Goal: Task Accomplishment & Management: Use online tool/utility

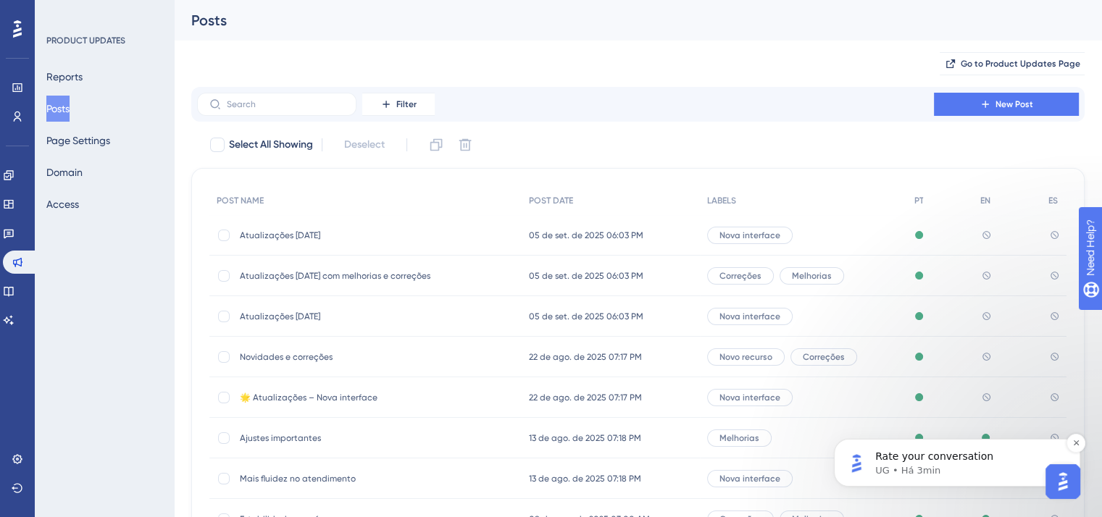
click at [1011, 454] on p "Rate your conversation" at bounding box center [968, 457] width 187 height 14
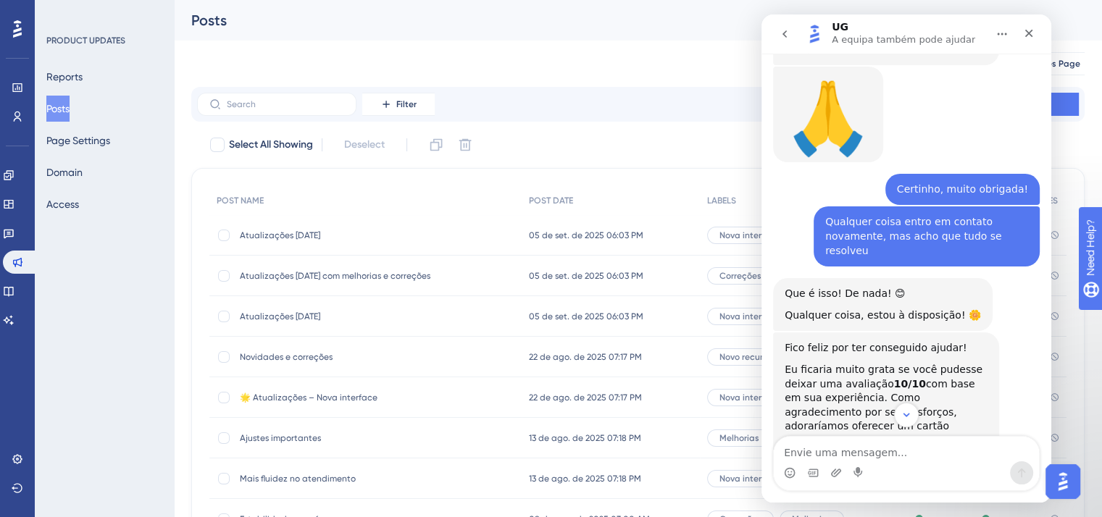
scroll to position [10188, 0]
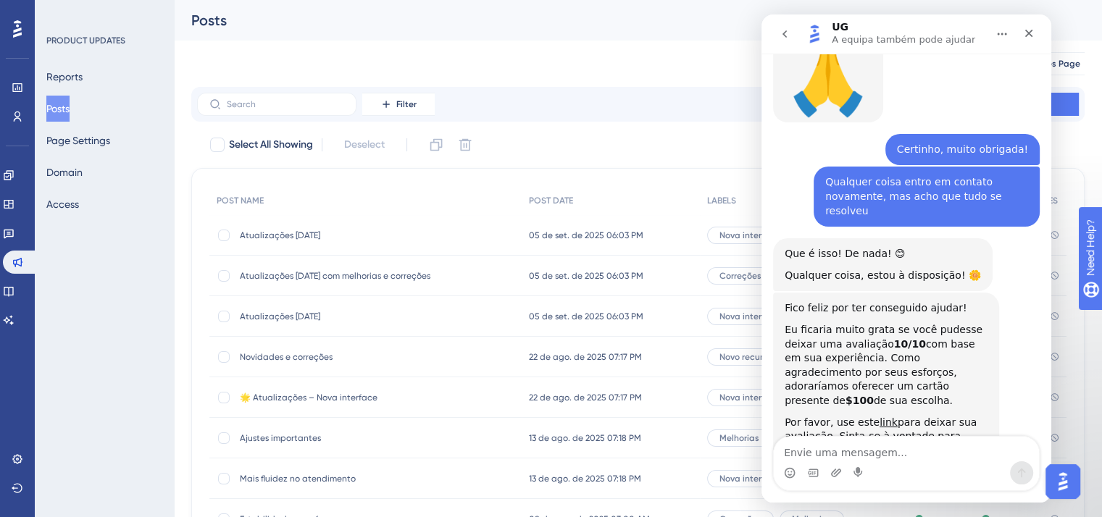
scroll to position [10227, 0]
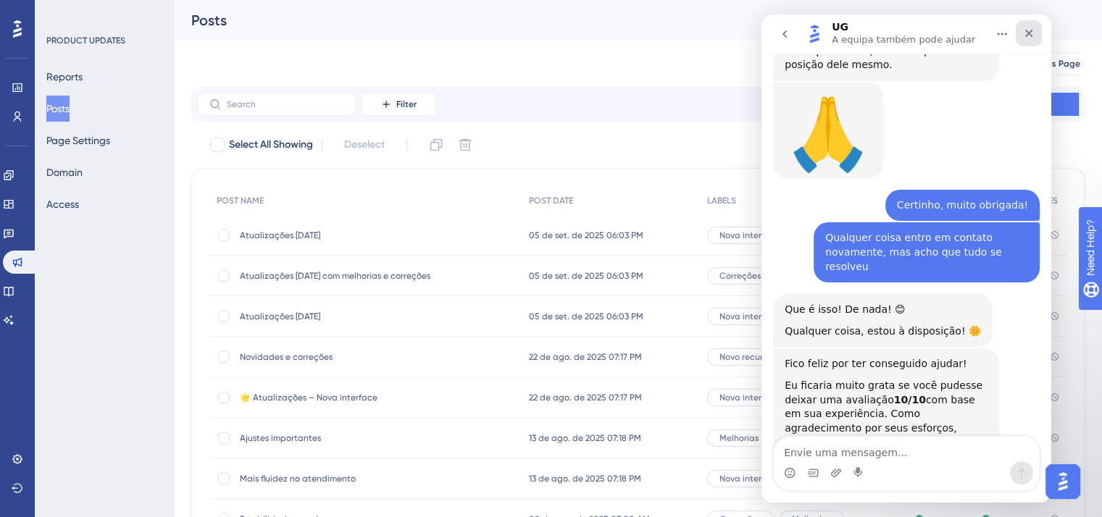
click at [1027, 25] on div "Fechar" at bounding box center [1029, 33] width 26 height 26
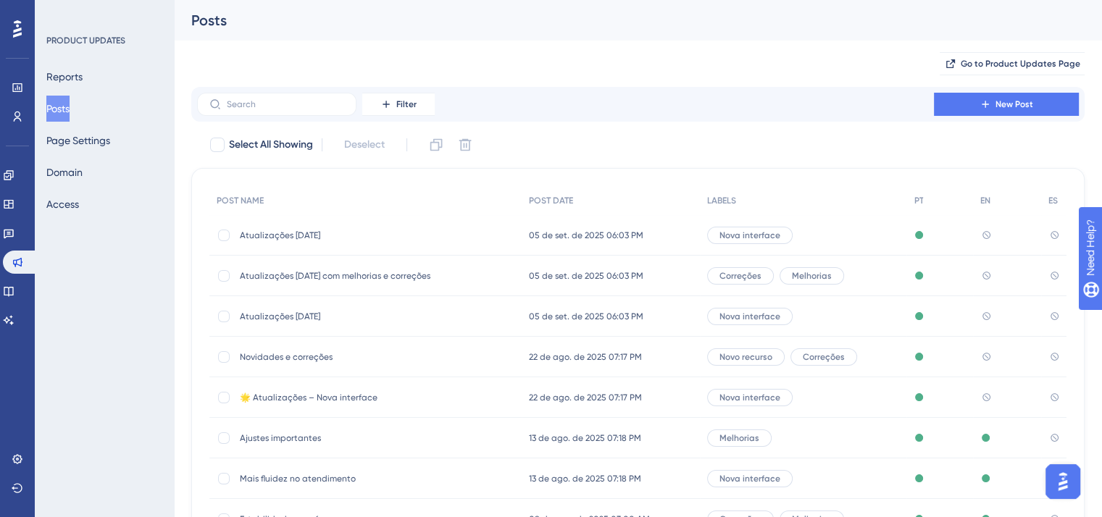
scroll to position [0, 0]
click at [12, 175] on icon at bounding box center [8, 174] width 9 height 9
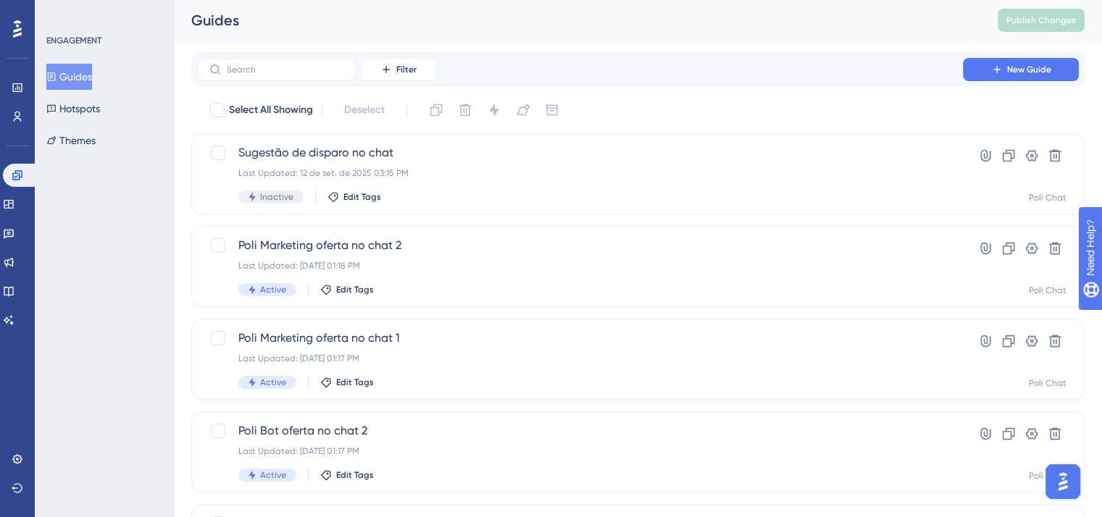
scroll to position [10203, 0]
click at [1046, 67] on span "New Guide" at bounding box center [1029, 70] width 44 height 12
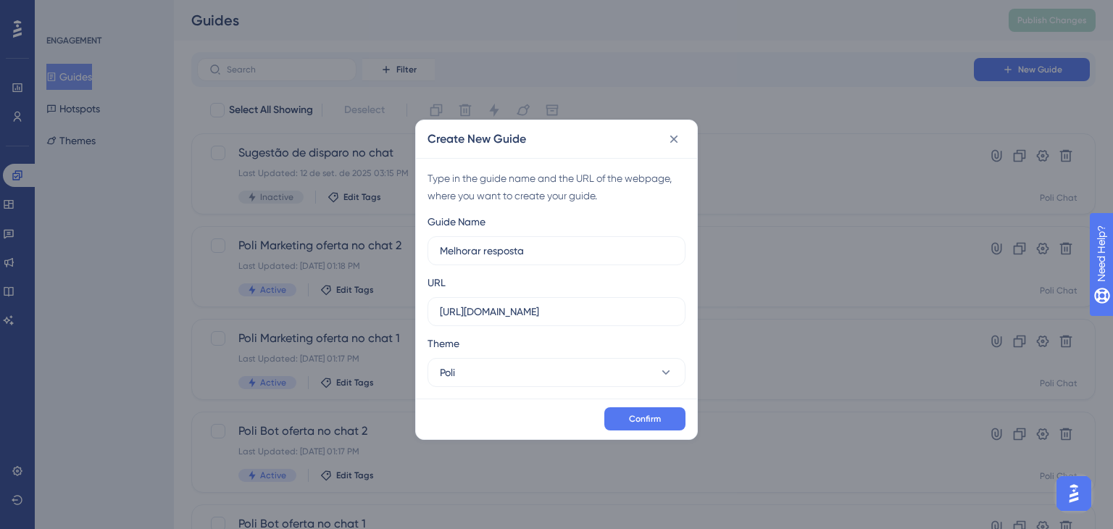
type input "Melhorar resposta"
click at [581, 317] on input "[URL][DOMAIN_NAME]" at bounding box center [556, 312] width 233 height 16
paste input "/chat#33870932"
drag, startPoint x: 596, startPoint y: 310, endPoint x: 682, endPoint y: 315, distance: 87.1
click at [682, 315] on label "[URL][DOMAIN_NAME]" at bounding box center [556, 311] width 258 height 29
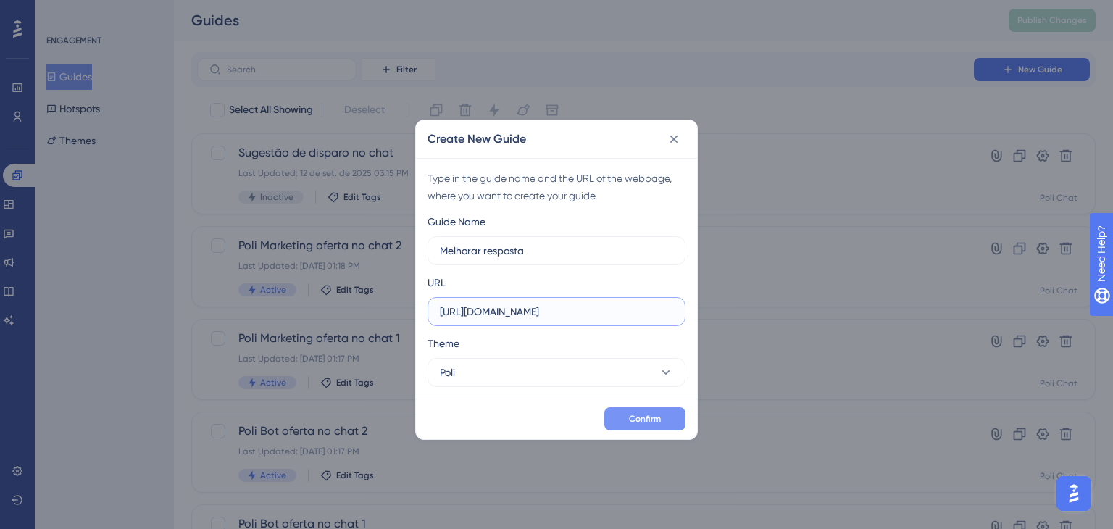
type input "[URL][DOMAIN_NAME]"
click at [660, 412] on button "Confirm" at bounding box center [644, 418] width 81 height 23
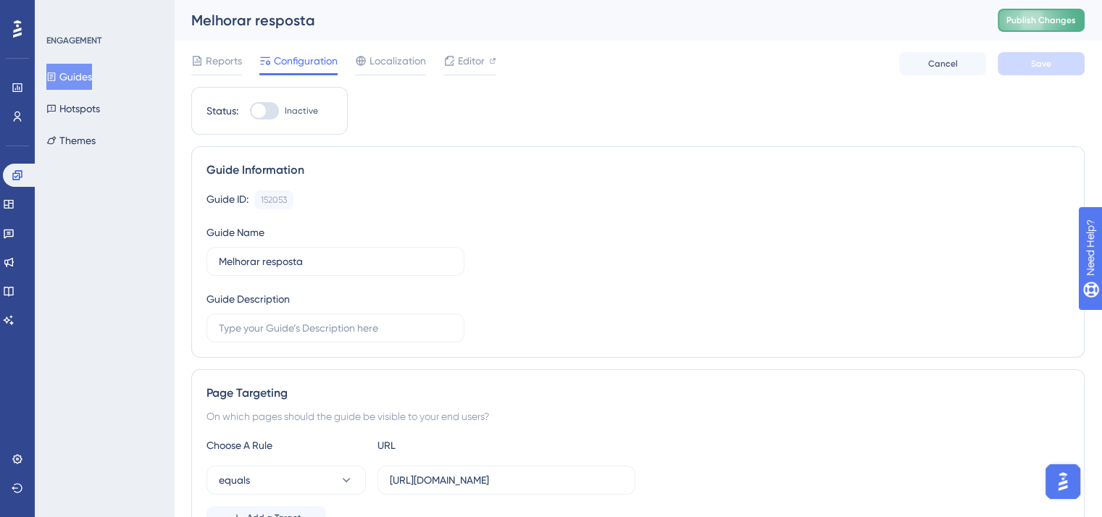
scroll to position [10203, 0]
click at [1055, 25] on span "Publish Changes" at bounding box center [1041, 20] width 70 height 12
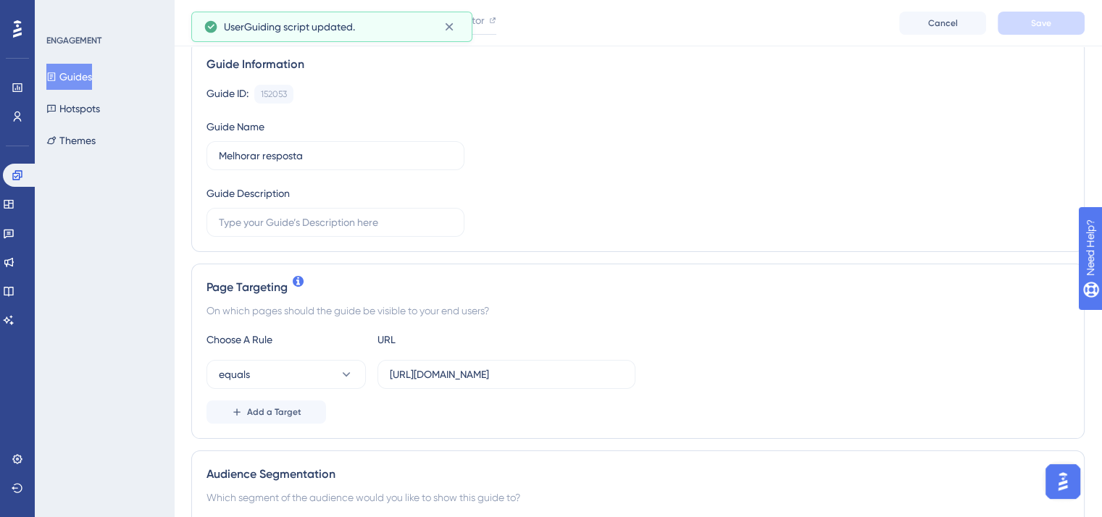
scroll to position [217, 0]
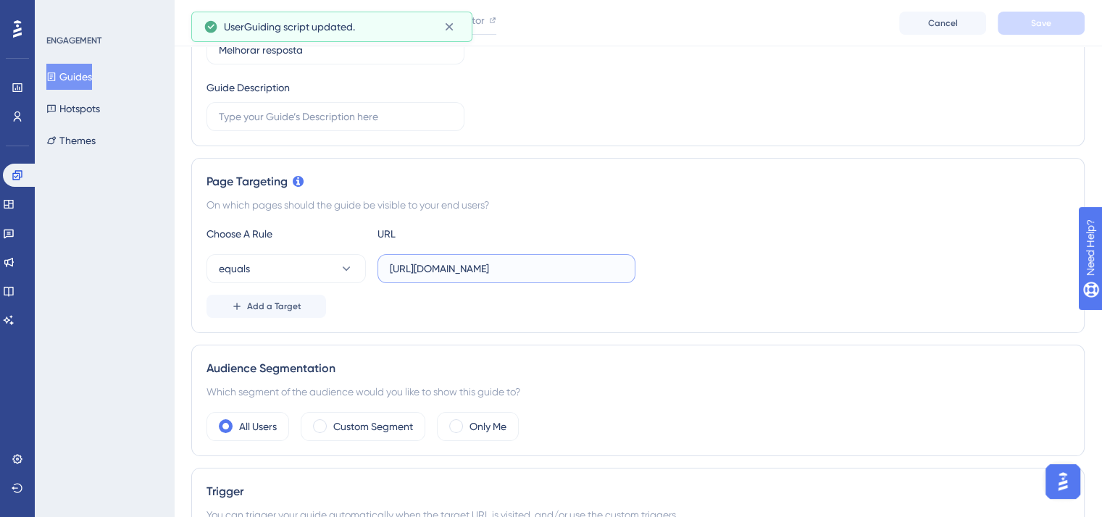
drag, startPoint x: 545, startPoint y: 267, endPoint x: 641, endPoint y: 265, distance: 96.4
click at [641, 265] on div "equals [URL][DOMAIN_NAME]" at bounding box center [637, 268] width 863 height 29
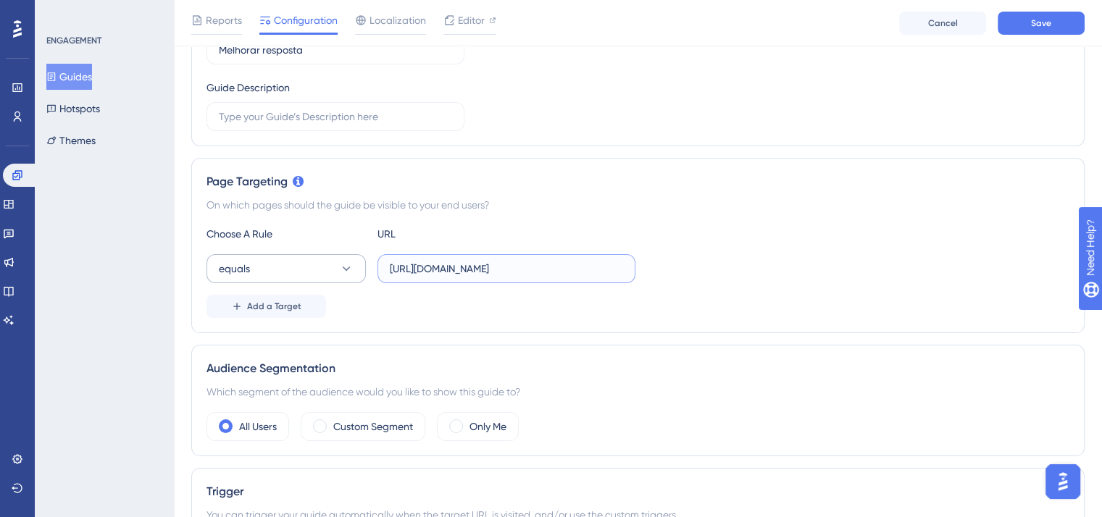
type input "[URL][DOMAIN_NAME]"
click at [296, 278] on button "equals" at bounding box center [285, 268] width 159 height 29
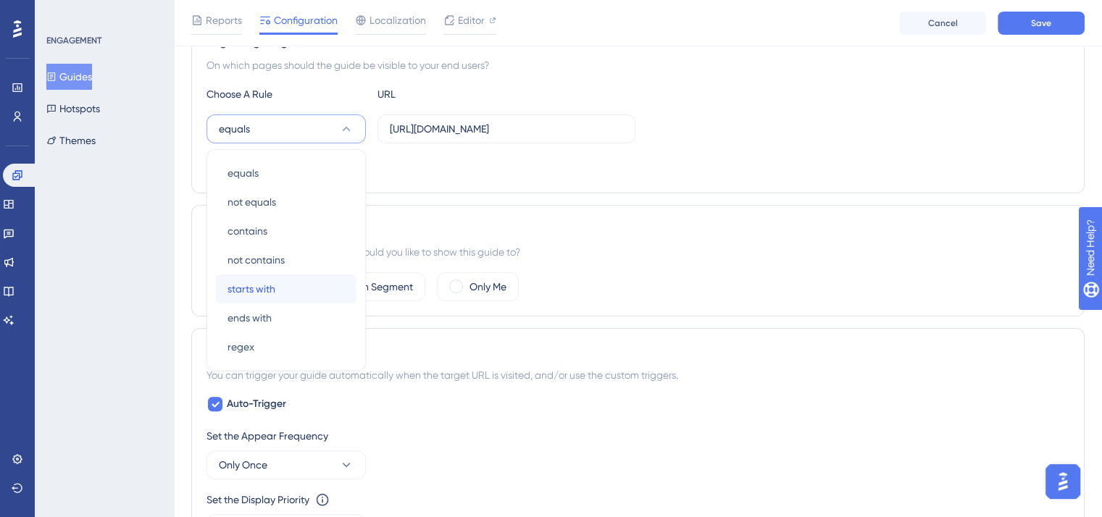
click at [287, 282] on div "starts with starts with" at bounding box center [285, 289] width 117 height 29
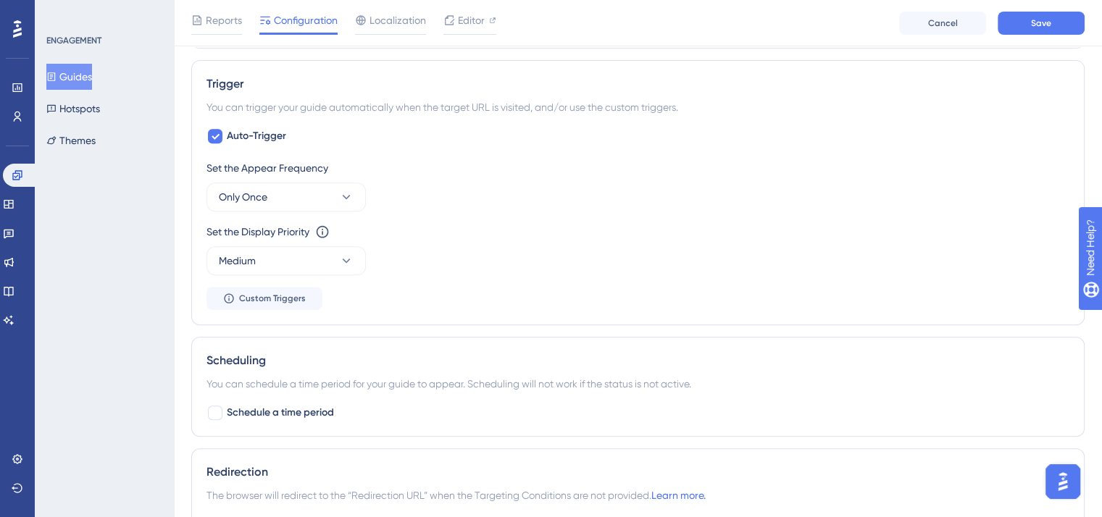
scroll to position [647, 0]
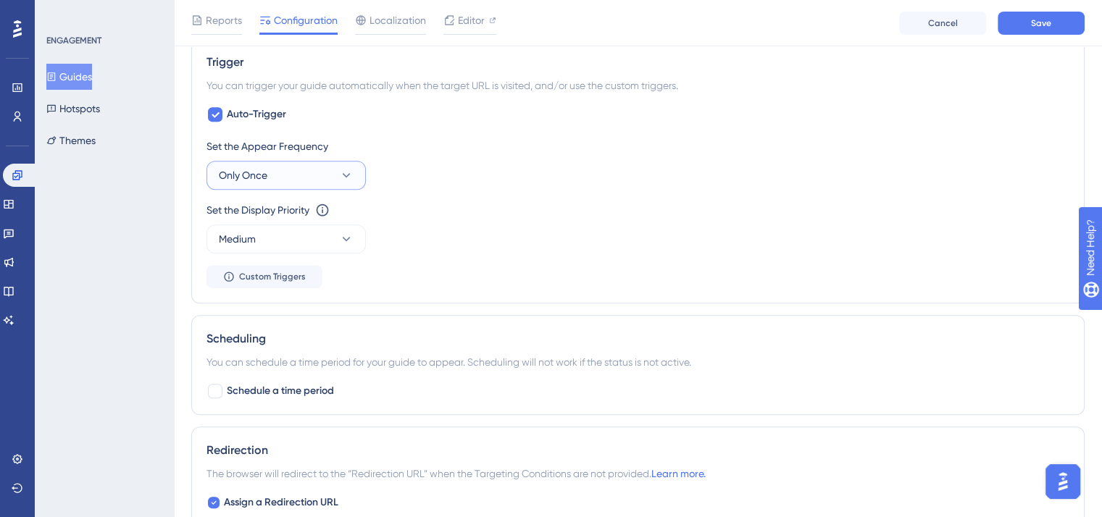
click at [304, 181] on button "Only Once" at bounding box center [285, 175] width 159 height 29
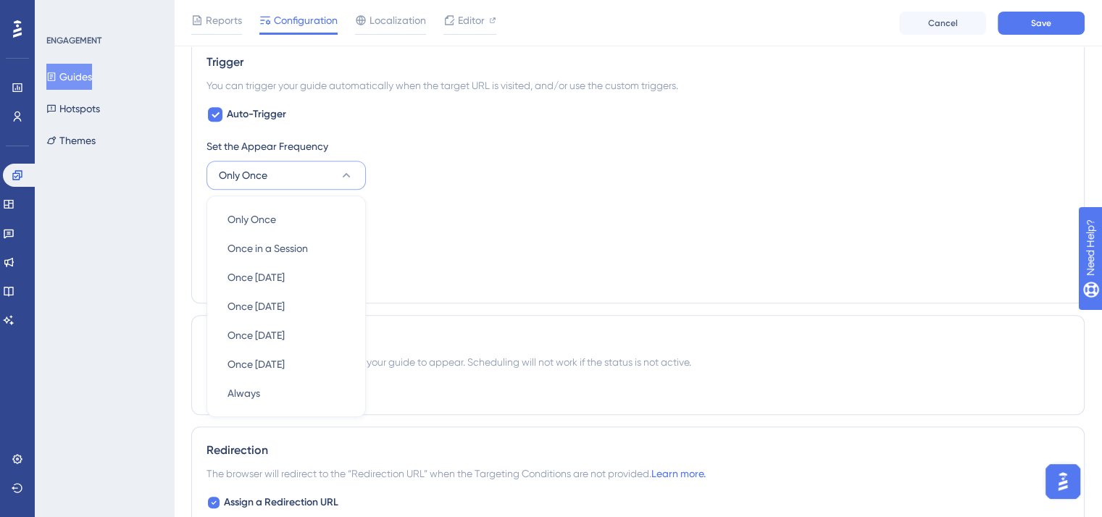
scroll to position [693, 0]
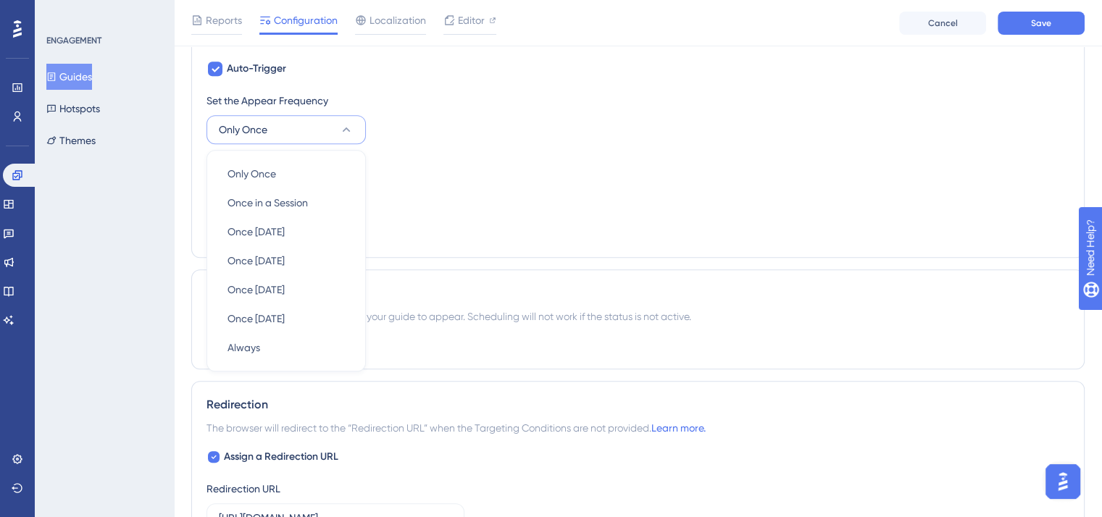
click at [519, 147] on div "Set the Appear Frequency Only Once Only Once Only Once Once in a Session Once i…" at bounding box center [637, 167] width 863 height 151
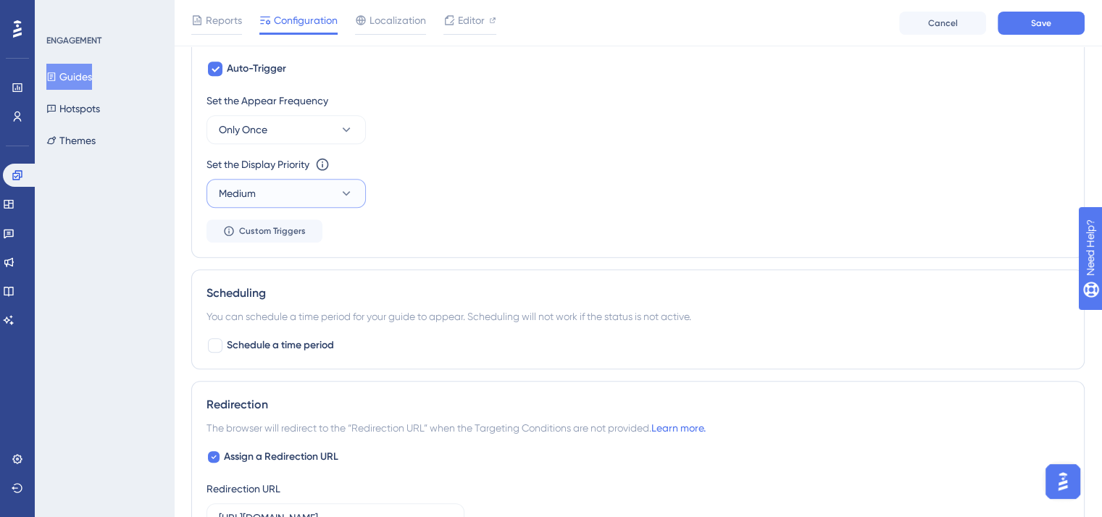
click at [302, 196] on button "Medium" at bounding box center [285, 193] width 159 height 29
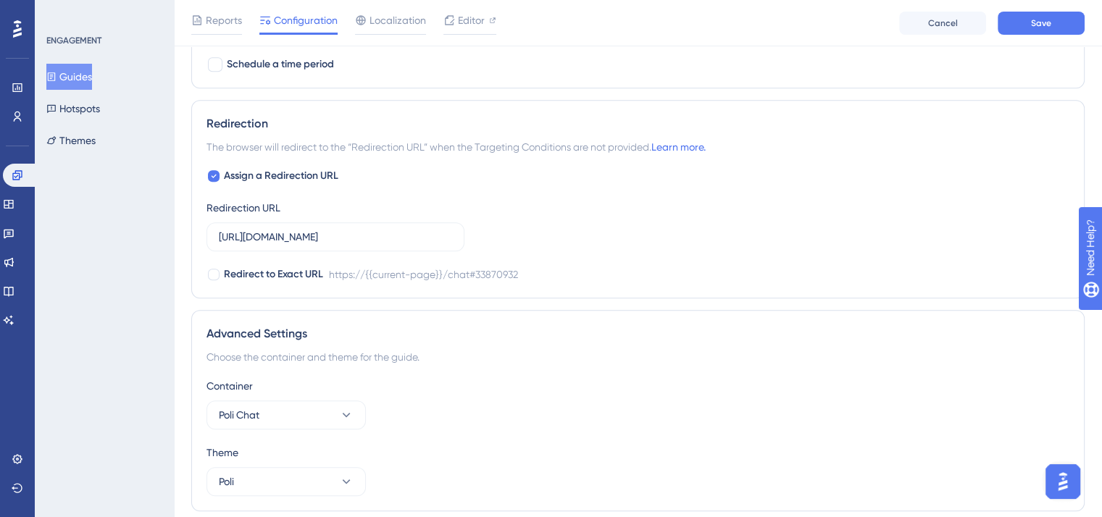
scroll to position [951, 0]
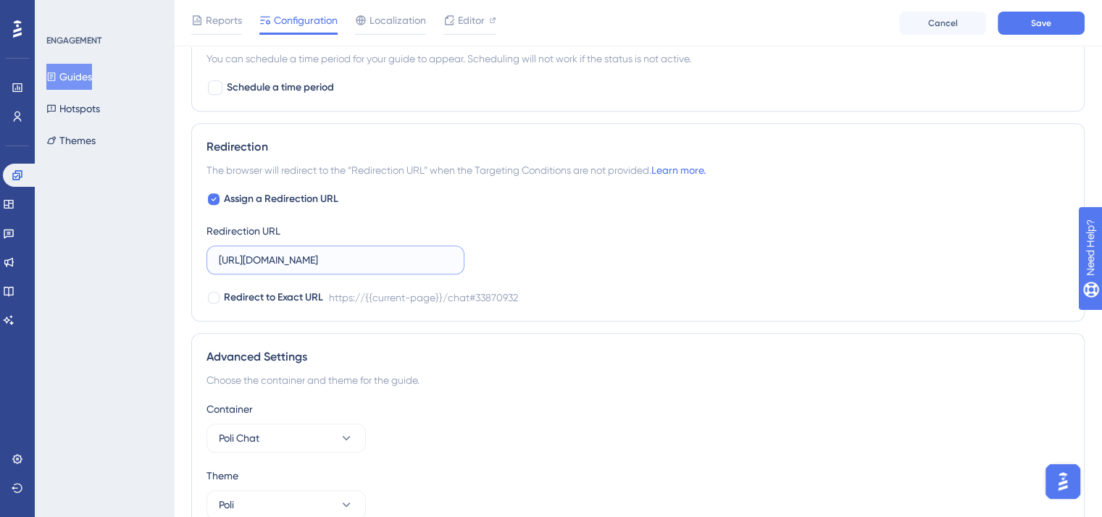
drag, startPoint x: 376, startPoint y: 259, endPoint x: 470, endPoint y: 259, distance: 94.2
click at [470, 259] on div "Assign a Redirection URL Redirection URL [URL][DOMAIN_NAME] Redirect to Exact U…" at bounding box center [637, 249] width 863 height 116
type input "[URL][DOMAIN_NAME]"
click at [211, 299] on div at bounding box center [214, 298] width 12 height 12
checkbox input "true"
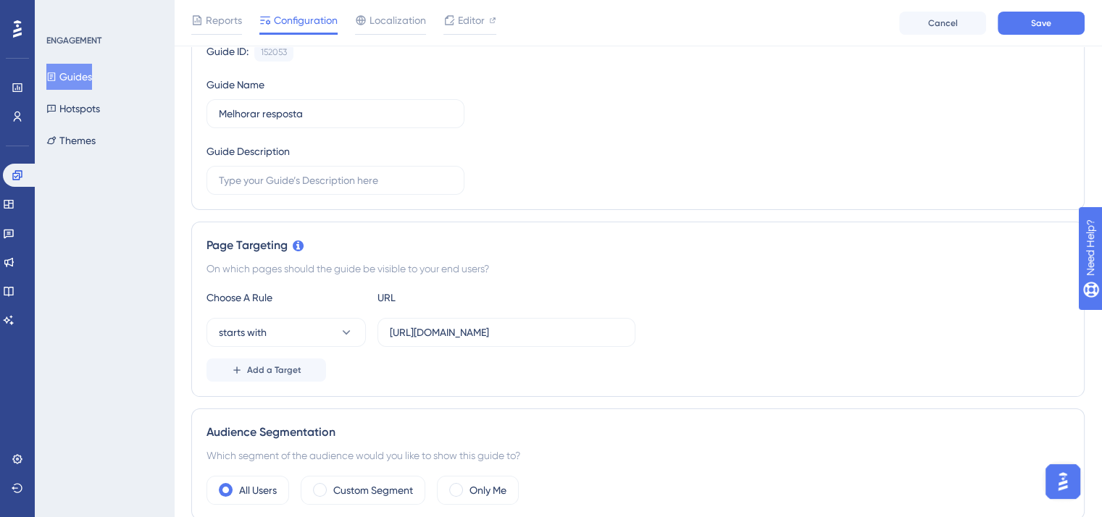
scroll to position [0, 0]
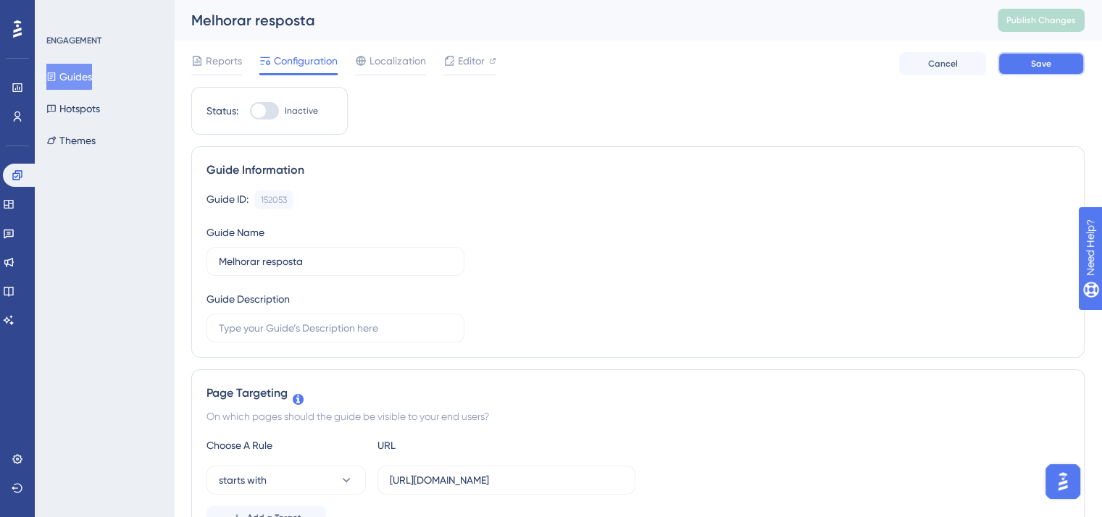
click at [1023, 61] on button "Save" at bounding box center [1041, 63] width 87 height 23
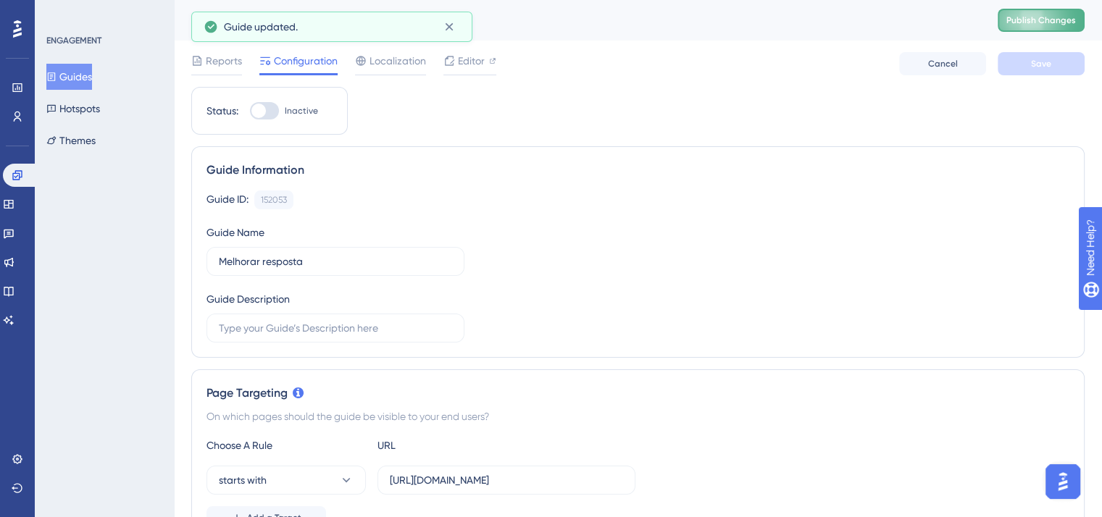
click at [1052, 21] on span "Publish Changes" at bounding box center [1041, 20] width 70 height 12
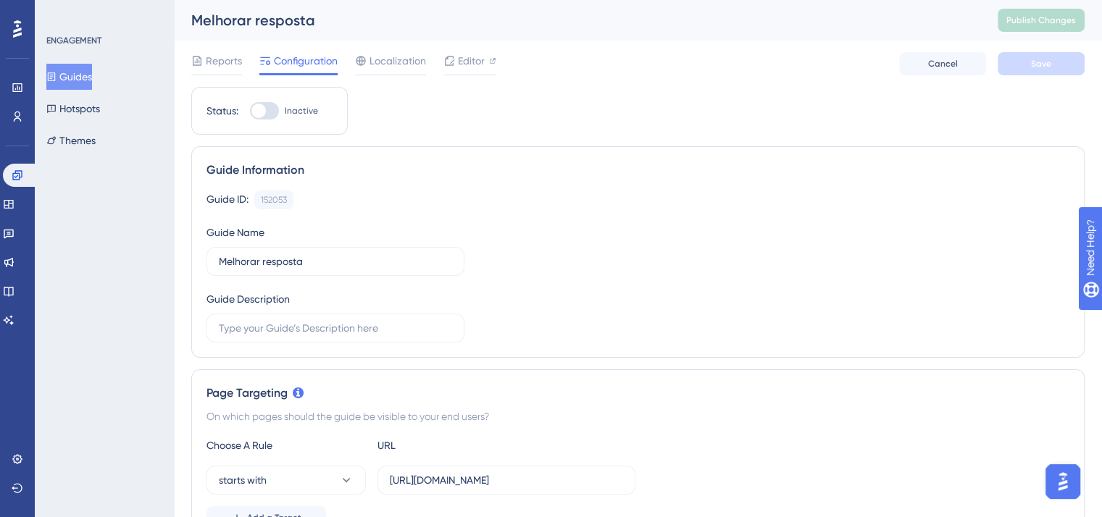
click at [57, 79] on icon at bounding box center [51, 77] width 10 height 10
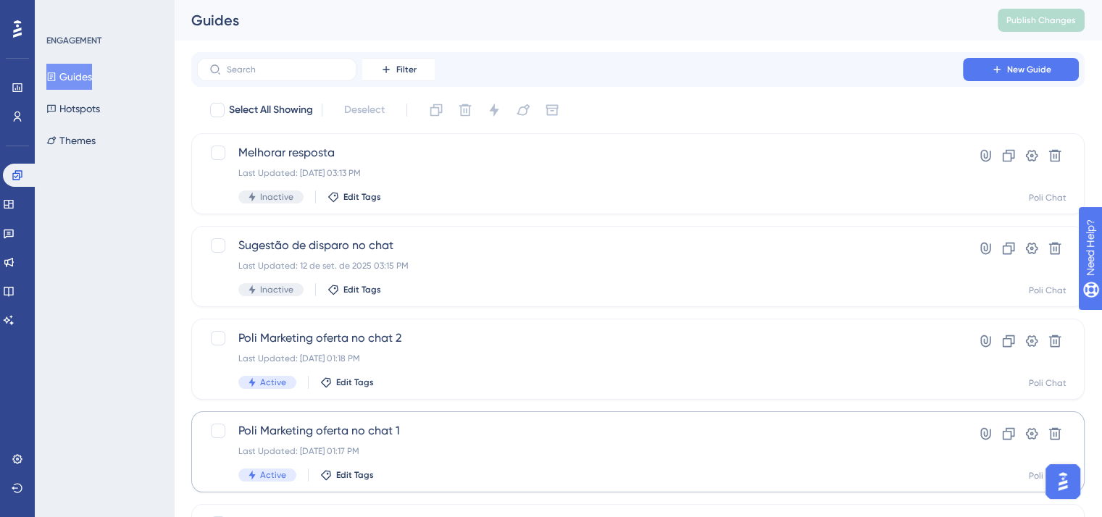
scroll to position [10203, 0]
click at [447, 178] on div "Last Updated: [DATE] 03:13 PM" at bounding box center [579, 173] width 683 height 12
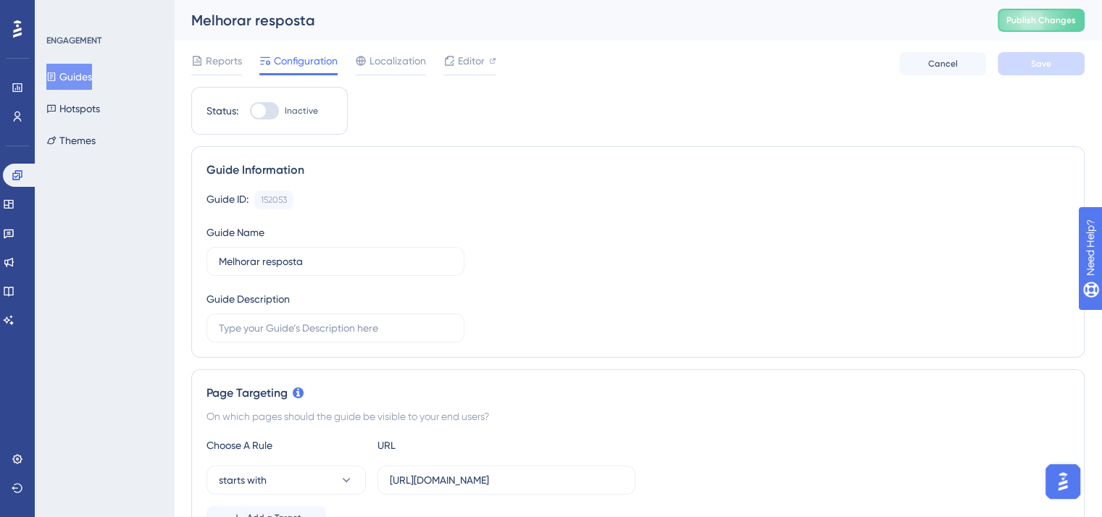
scroll to position [10203, 0]
click at [1058, 20] on span "Publish Changes" at bounding box center [1041, 20] width 70 height 12
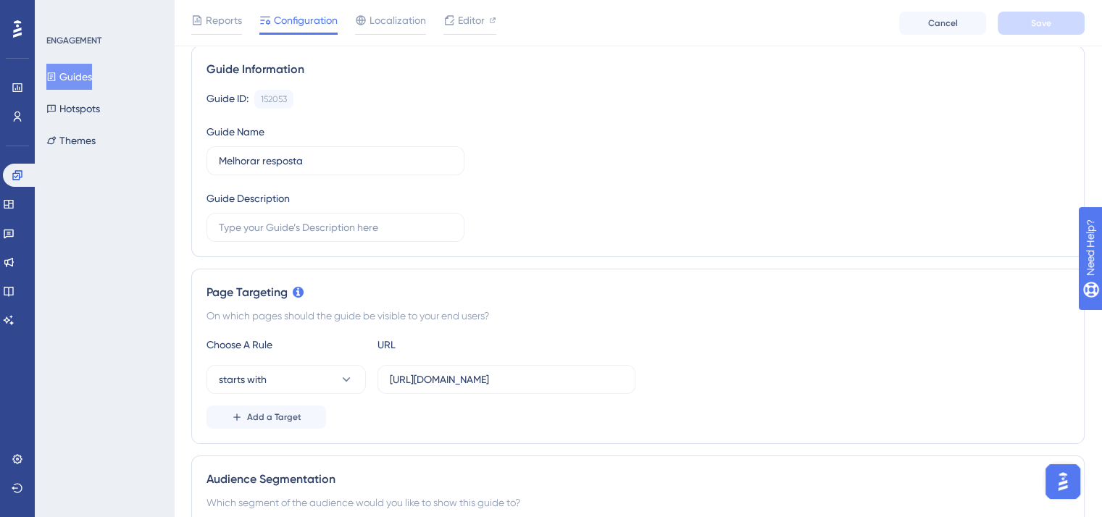
scroll to position [0, 0]
